Goal: Check status

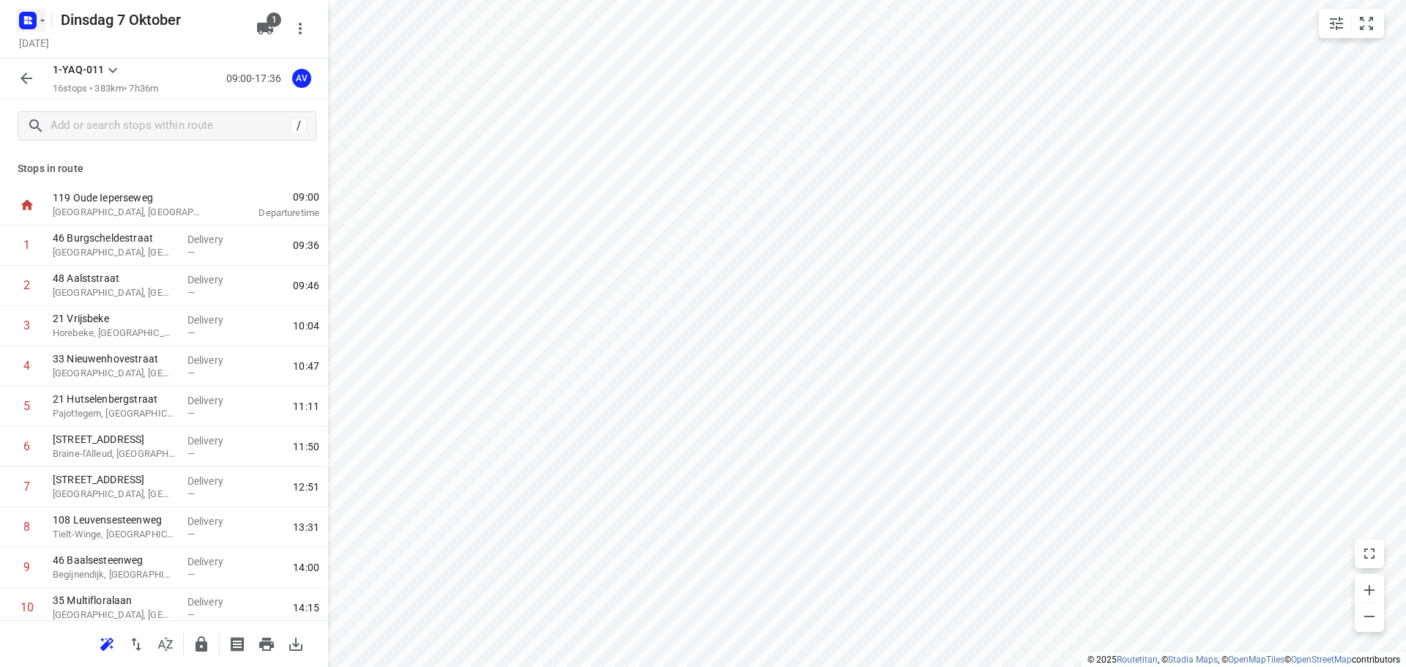
click at [38, 22] on icon "button" at bounding box center [43, 21] width 12 height 12
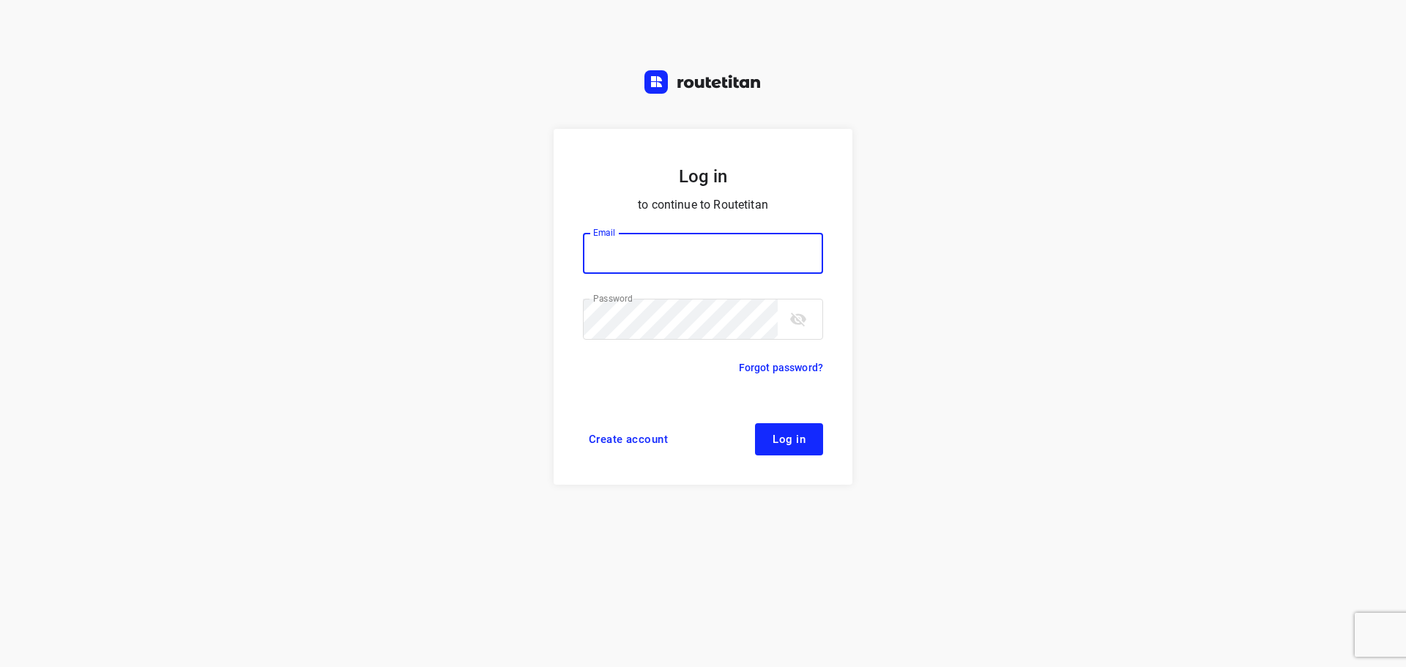
type input "[PERSON_NAME][EMAIL_ADDRESS][DOMAIN_NAME]"
click at [805, 442] on button "Log in" at bounding box center [789, 439] width 68 height 32
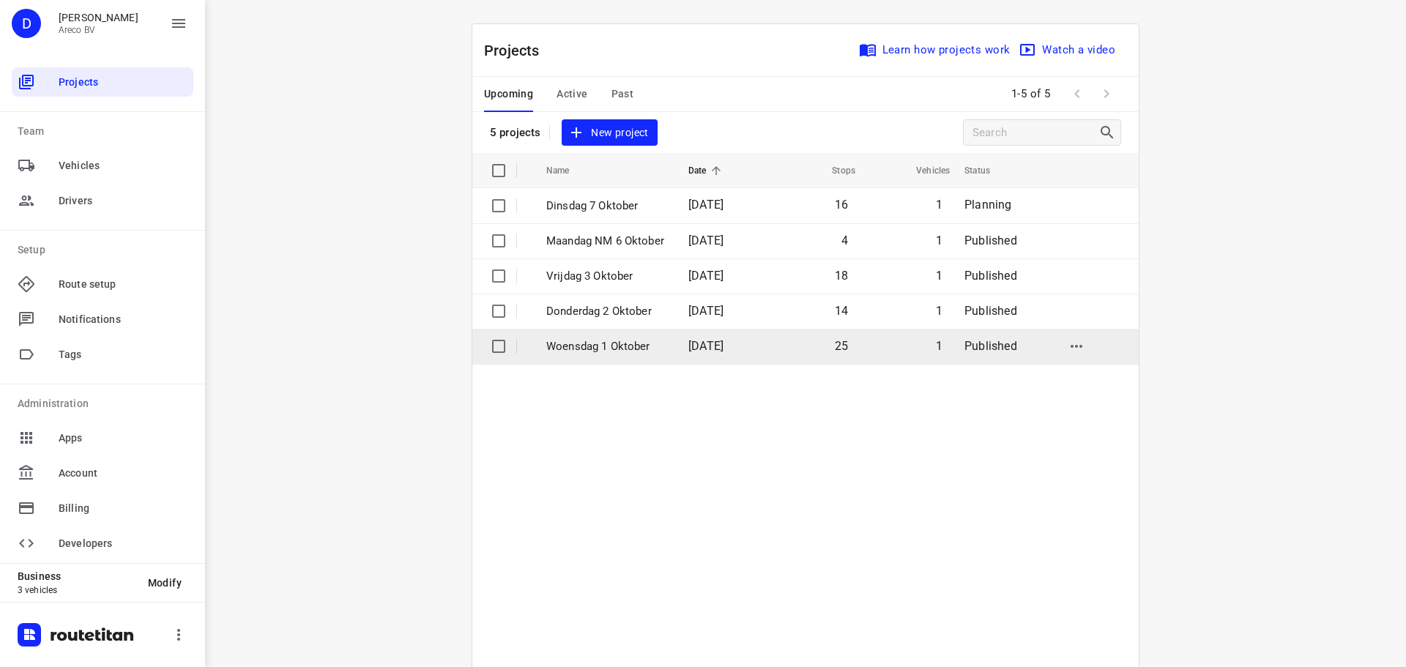
click at [658, 342] on p "Woensdag 1 Oktober" at bounding box center [606, 346] width 120 height 17
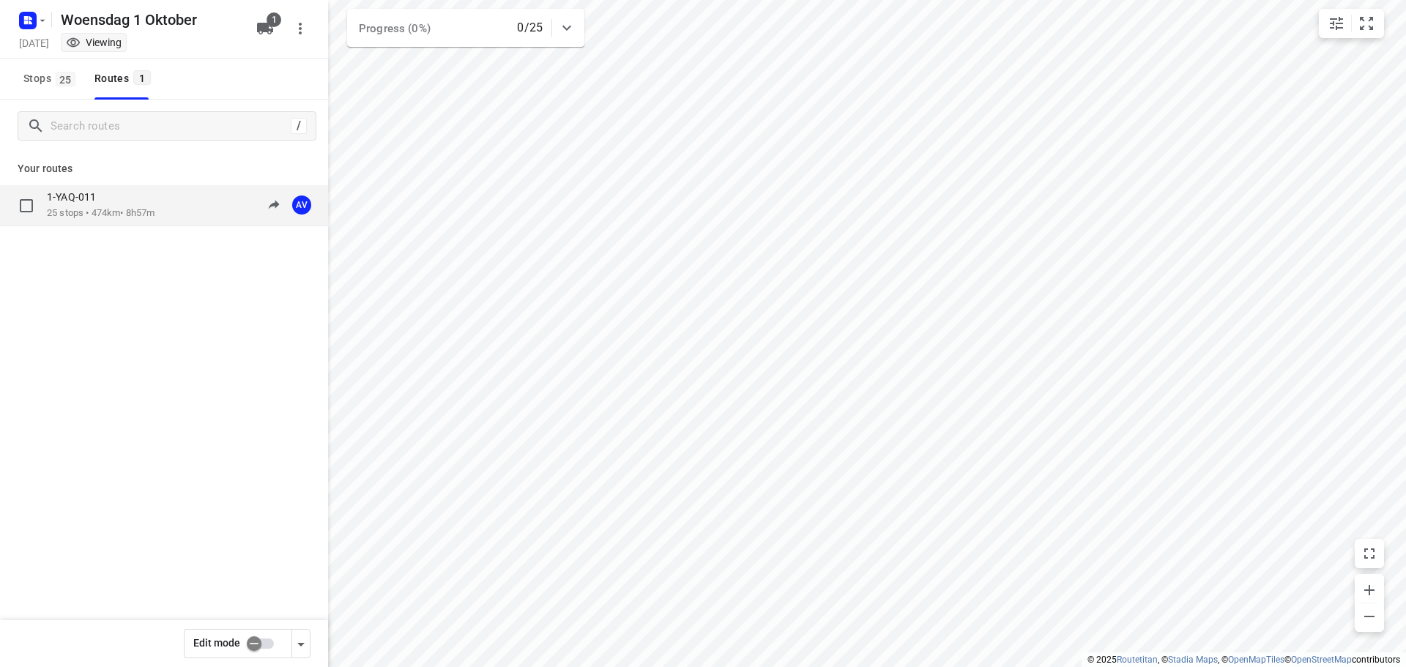
click at [168, 213] on div "1-YAQ-011 25 stops • 474km • 8h57m 09:00-17:57 AV" at bounding box center [187, 205] width 281 height 30
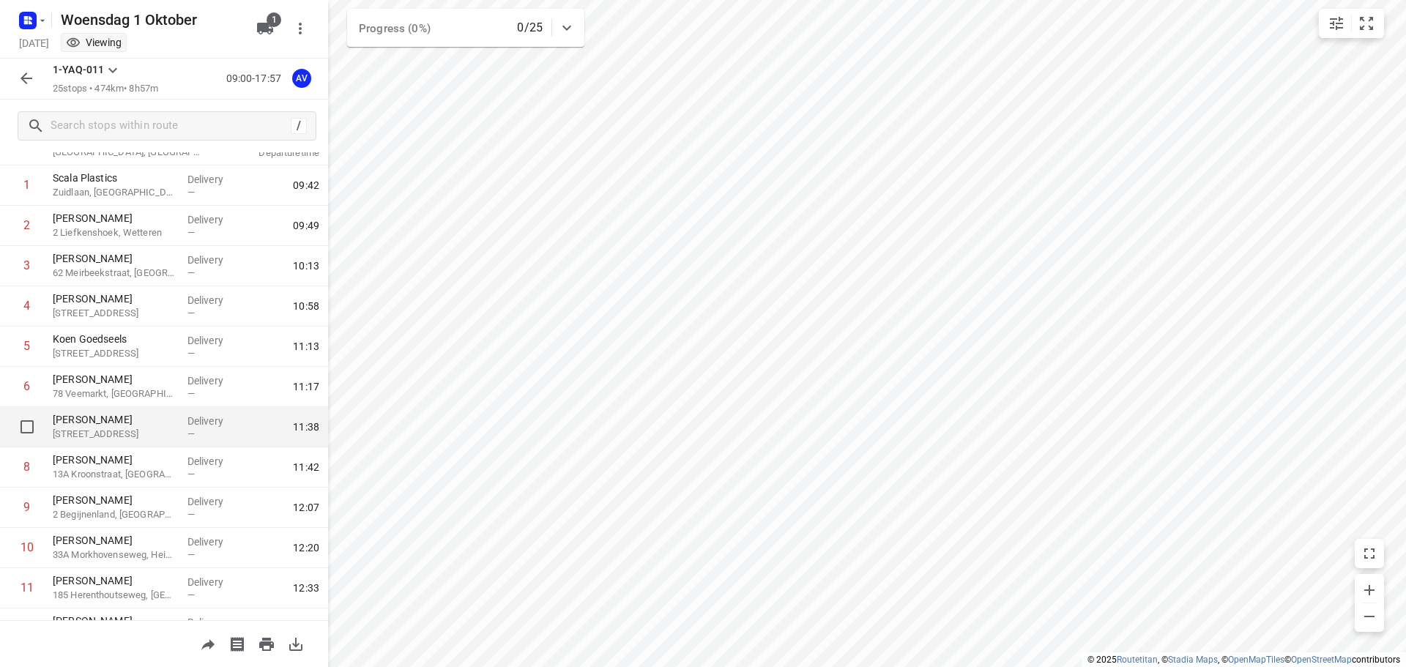
scroll to position [73, 0]
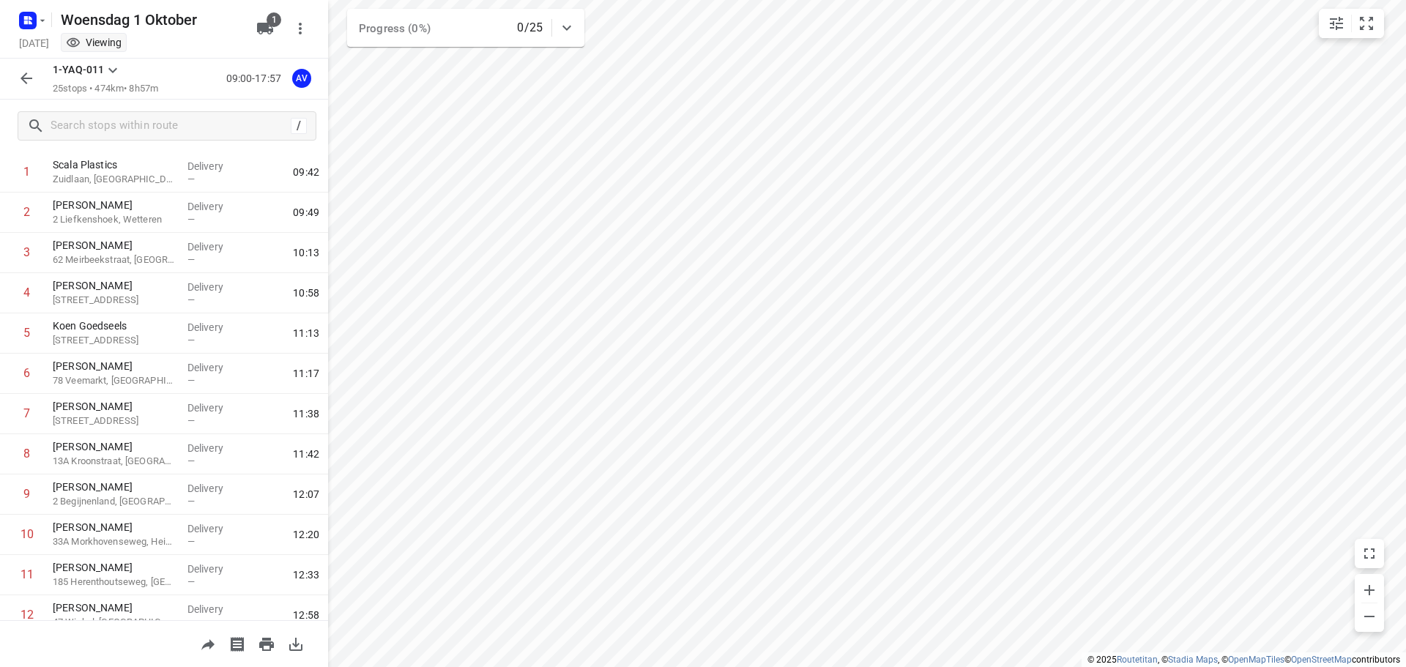
click at [32, 7] on div at bounding box center [30, 20] width 35 height 29
click at [33, 18] on rect "button" at bounding box center [28, 21] width 18 height 18
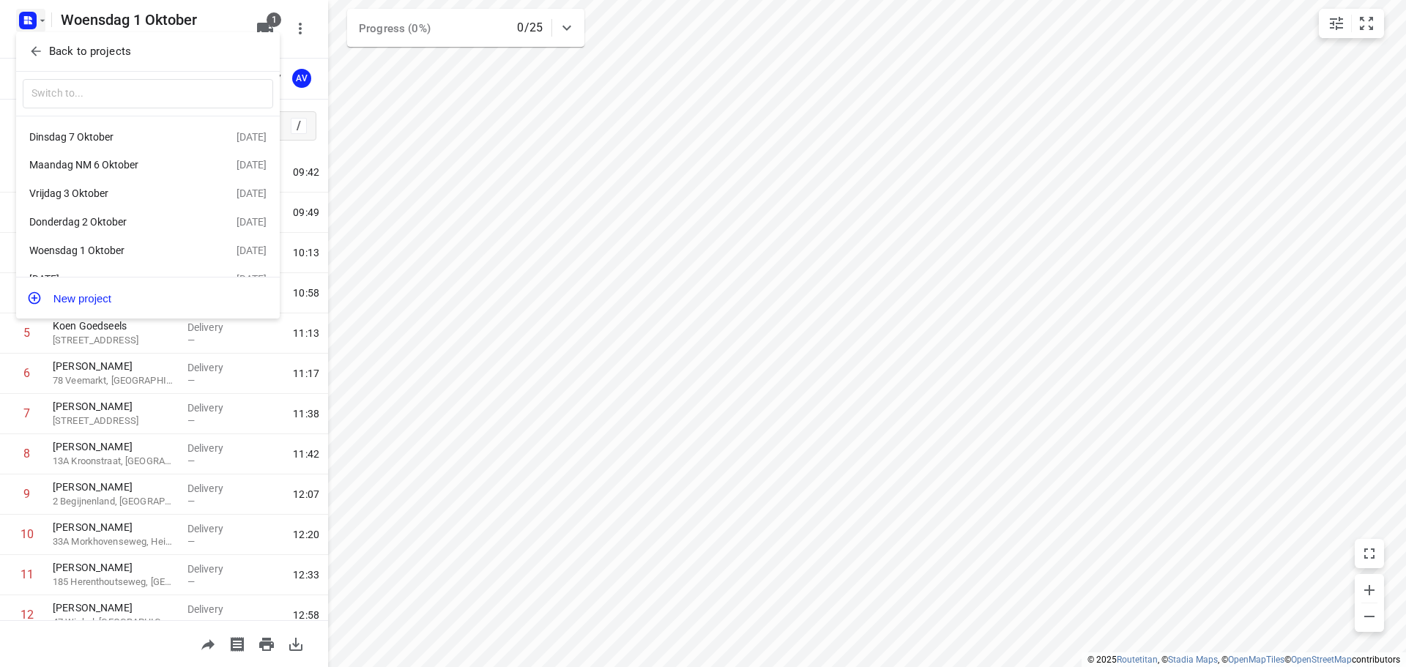
drag, startPoint x: 122, startPoint y: 198, endPoint x: 133, endPoint y: 193, distance: 12.4
click at [122, 198] on div "Vrijdag 3 Oktober" at bounding box center [113, 193] width 168 height 12
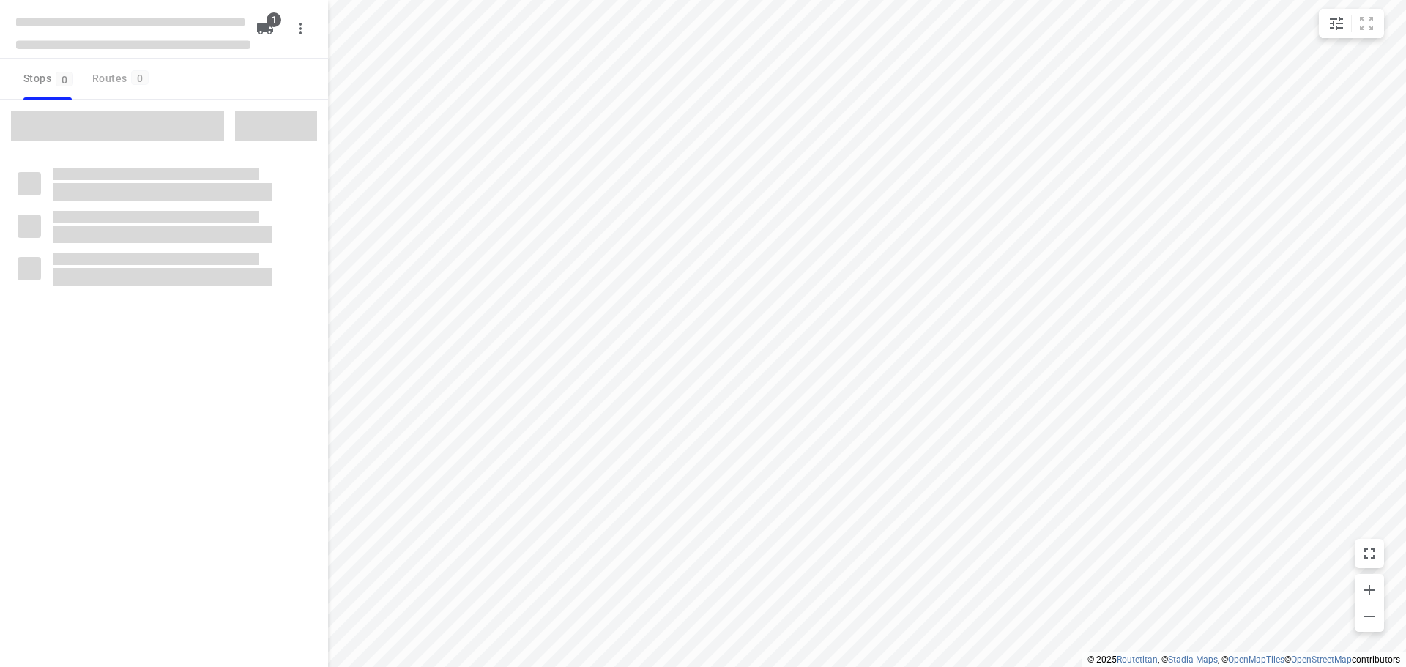
type input "distance"
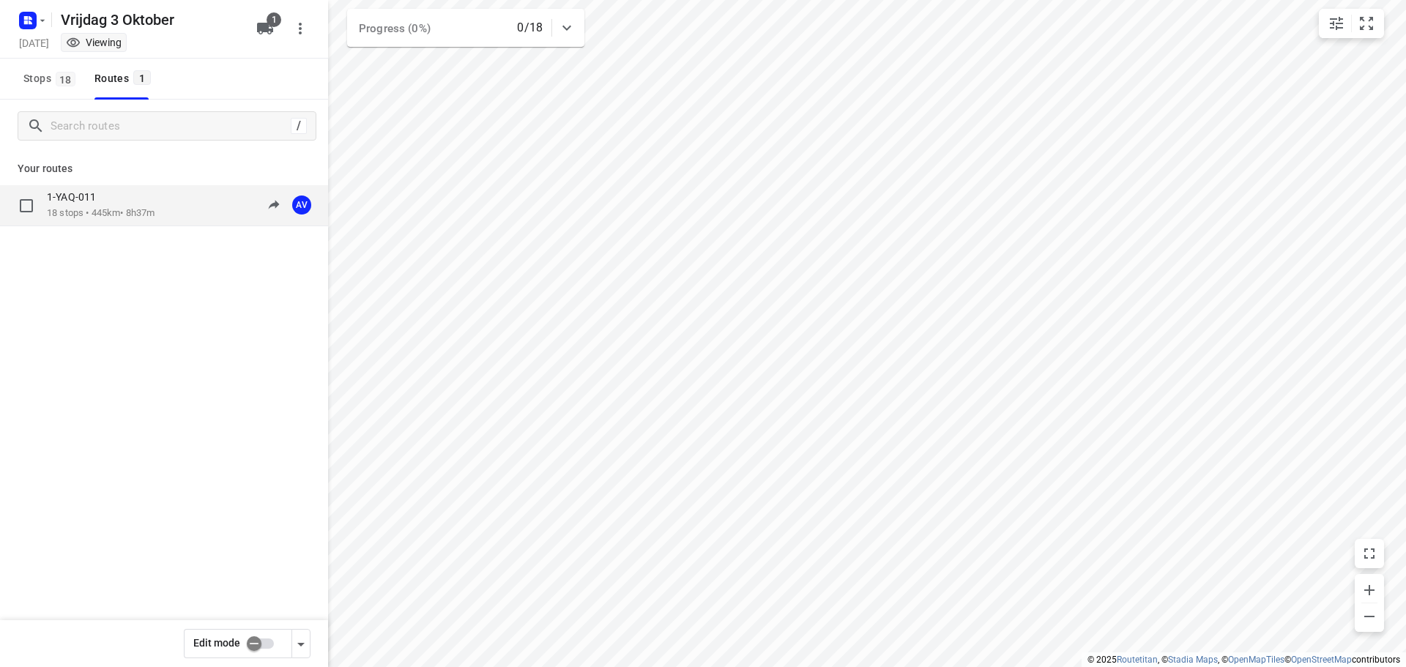
click at [180, 203] on div "1-YAQ-011 18 stops • 445km • 8h37m 09:00-17:37 AV" at bounding box center [187, 205] width 281 height 30
